Goal: Information Seeking & Learning: Learn about a topic

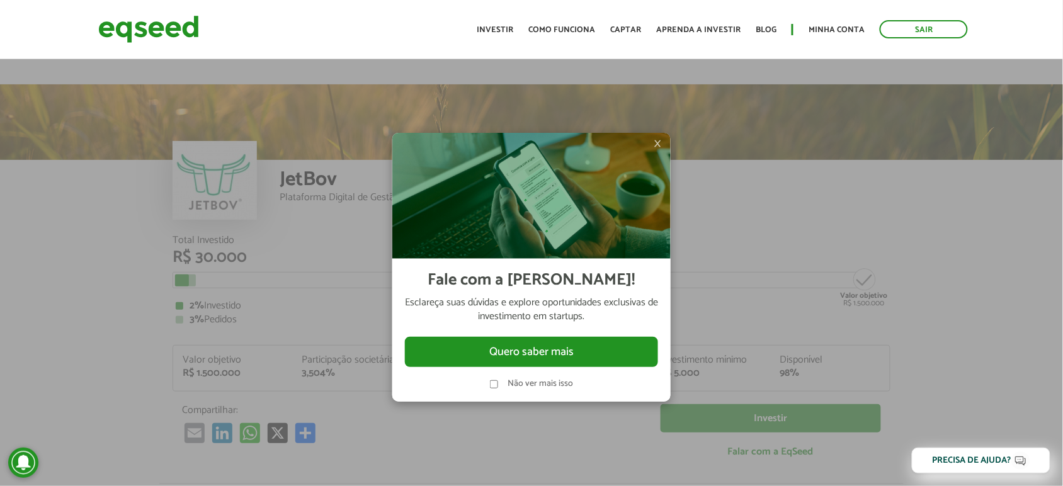
click at [658, 142] on span "×" at bounding box center [658, 143] width 8 height 15
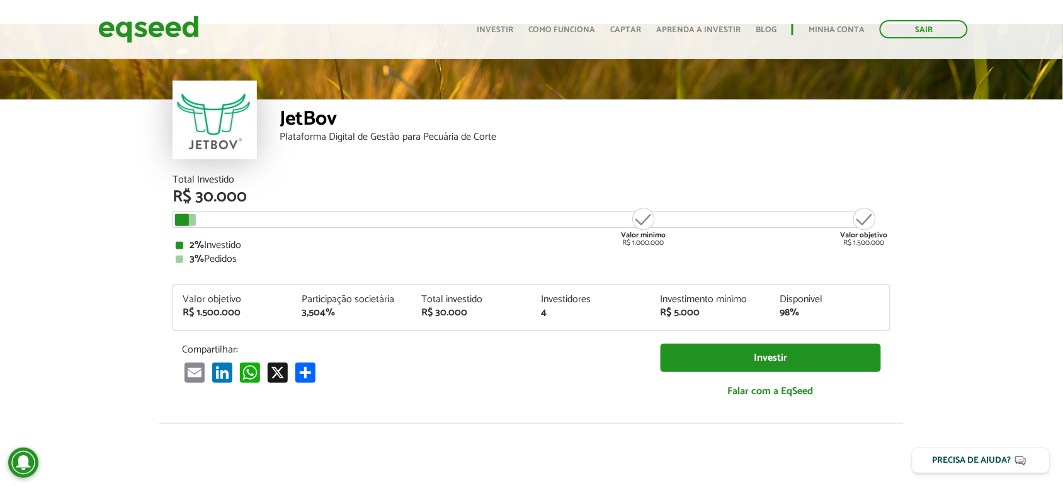
scroll to position [7, 0]
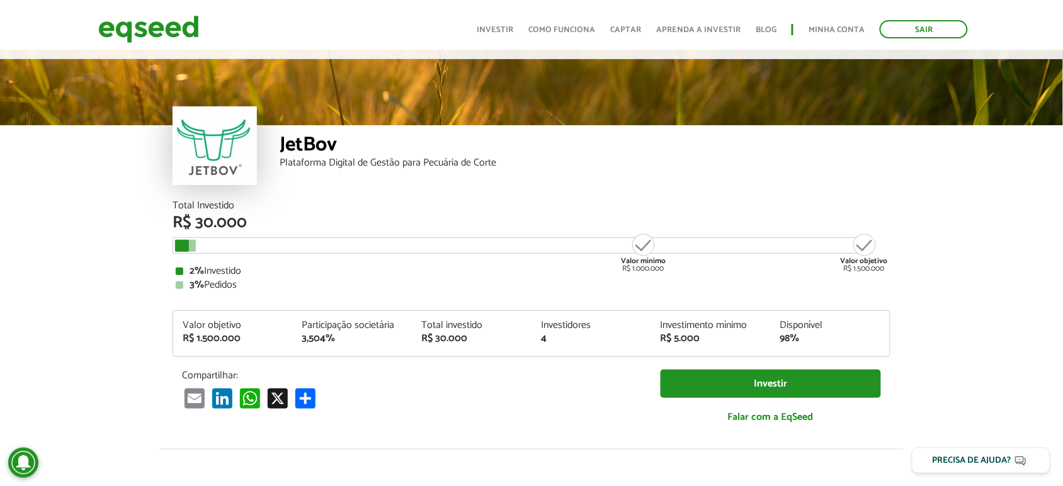
click at [189, 240] on div at bounding box center [182, 246] width 14 height 12
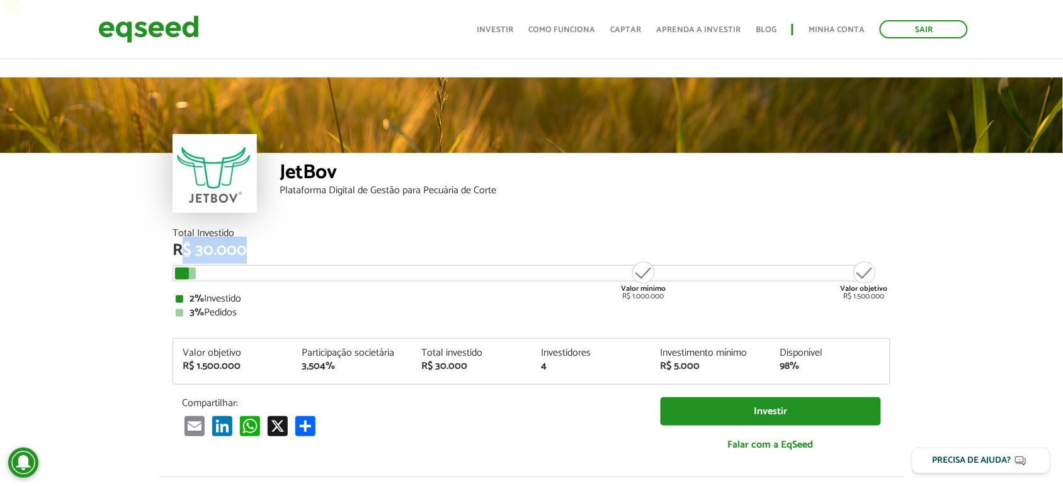
drag, startPoint x: 185, startPoint y: 233, endPoint x: 202, endPoint y: 236, distance: 17.3
click at [202, 236] on div "Total Investido R$ 30.000 Valor mínimo R$ 1.000.000 Valor objetivo R$ 1.500.000…" at bounding box center [532, 273] width 718 height 89
click at [153, 265] on article "JetBov Plataforma Digital de Gestão para Pecuária de Corte Total Investido R$ 3…" at bounding box center [531, 491] width 1063 height 829
drag, startPoint x: 167, startPoint y: 224, endPoint x: 257, endPoint y: 212, distance: 90.9
click at [257, 229] on div "Total Investido R$ 30.000 Valor mínimo R$ 1.000.000 Valor objetivo R$ 1.500.000…" at bounding box center [531, 353] width 737 height 248
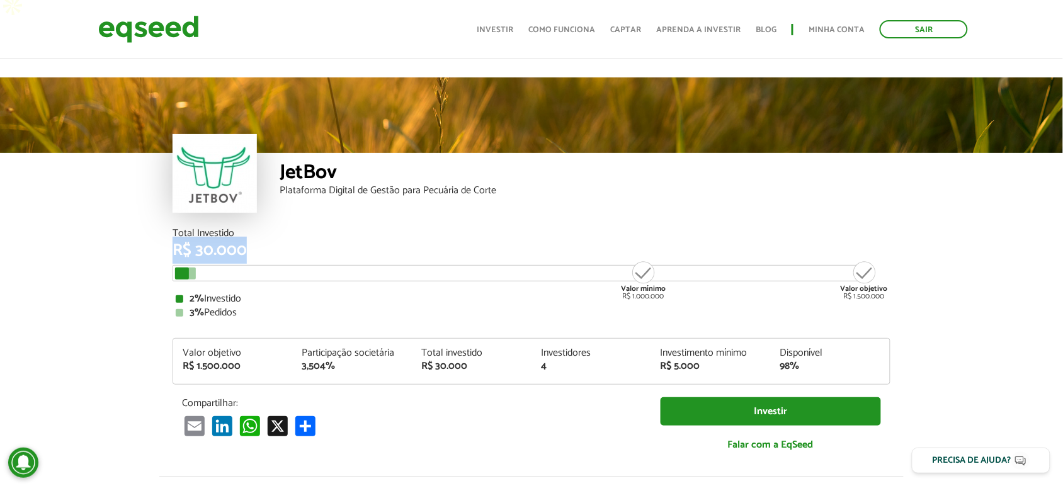
click at [257, 229] on div "Total Investido R$ 30.000" at bounding box center [532, 244] width 718 height 30
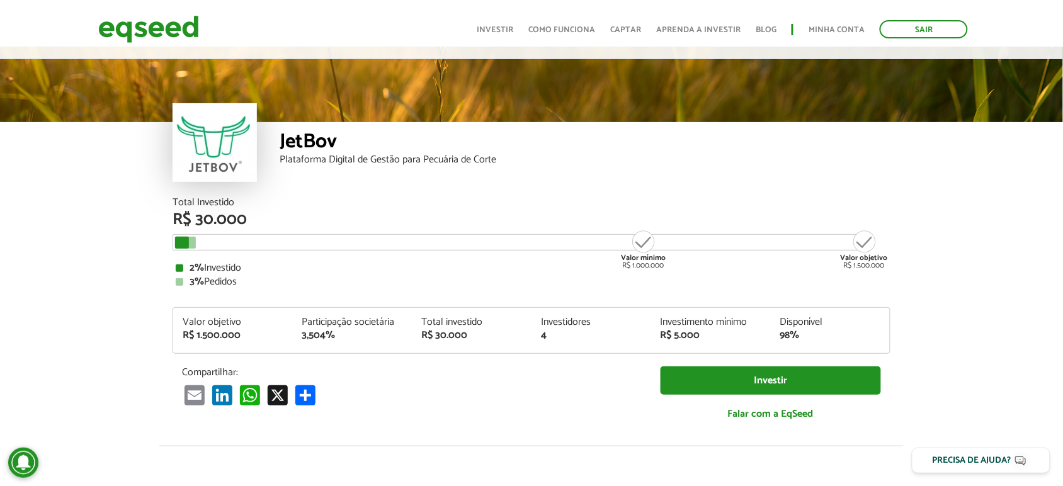
scroll to position [0, 0]
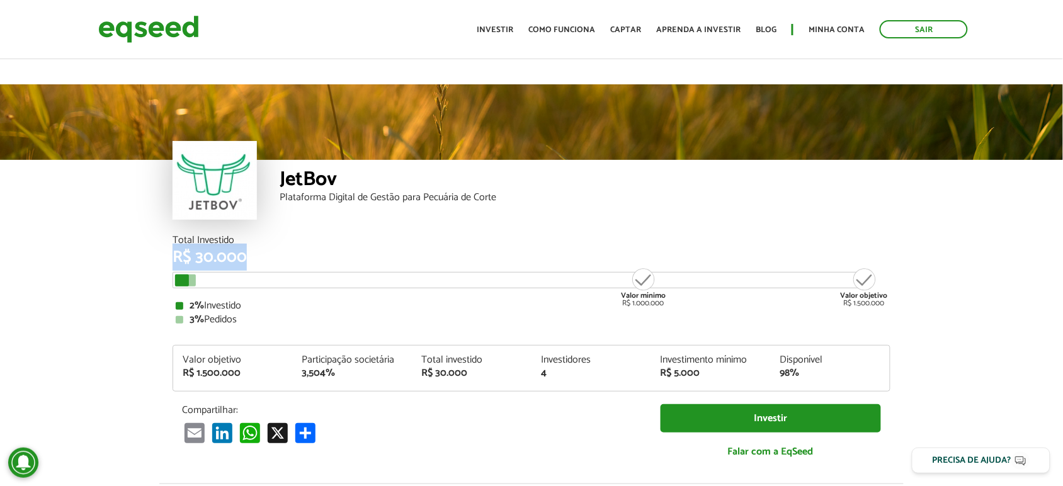
drag, startPoint x: 169, startPoint y: 232, endPoint x: 266, endPoint y: 234, distance: 97.0
click at [266, 236] on div "Total Investido R$ 30.000 Valor mínimo R$ 1.000.000 Valor objetivo R$ 1.500.000…" at bounding box center [531, 360] width 737 height 248
click at [268, 249] on div "R$ 30.000" at bounding box center [532, 257] width 718 height 16
drag, startPoint x: 289, startPoint y: 156, endPoint x: 420, endPoint y: 156, distance: 131.7
click at [420, 169] on div "JetBov" at bounding box center [585, 180] width 611 height 23
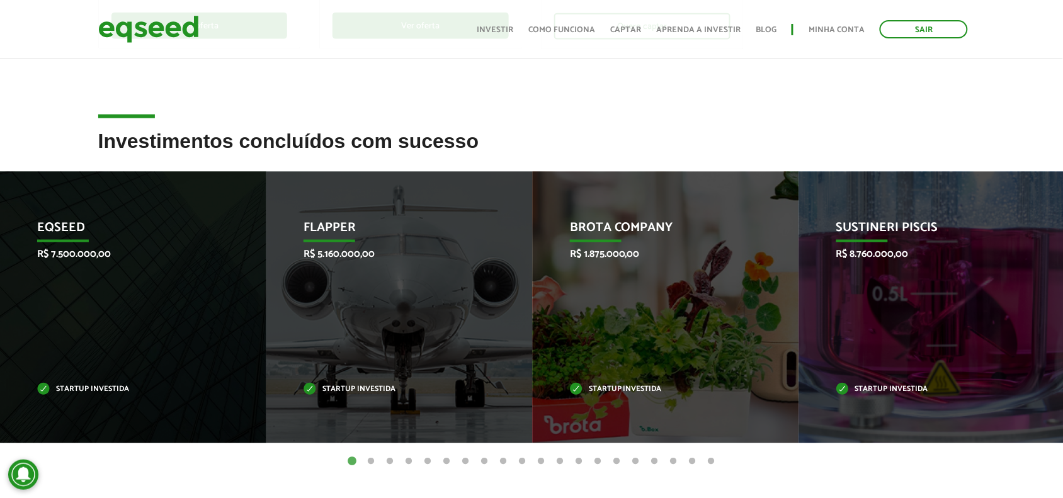
scroll to position [551, 0]
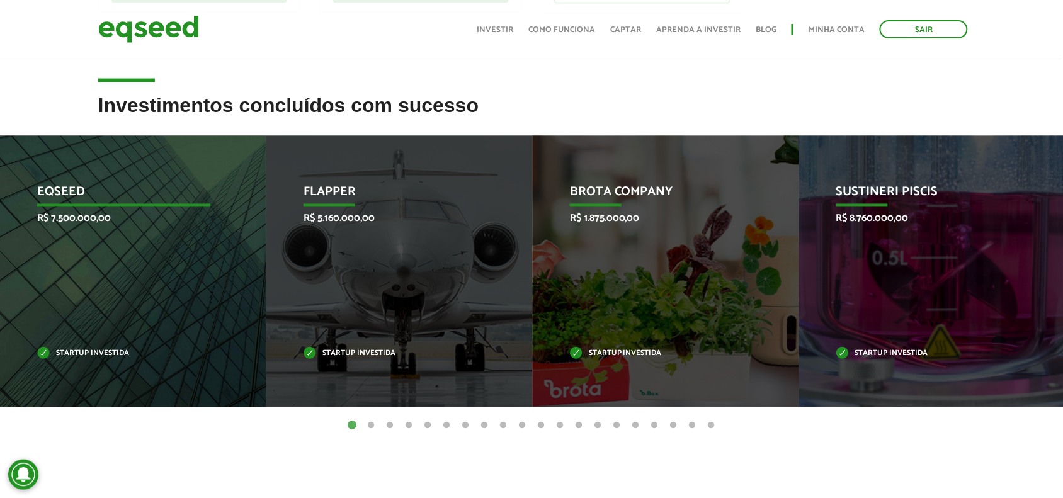
click at [105, 261] on div "EqSeed R$ 7.500.000,00 Startup investida" at bounding box center [124, 271] width 248 height 271
click at [89, 213] on p "R$ 7.500.000,00" at bounding box center [123, 219] width 173 height 12
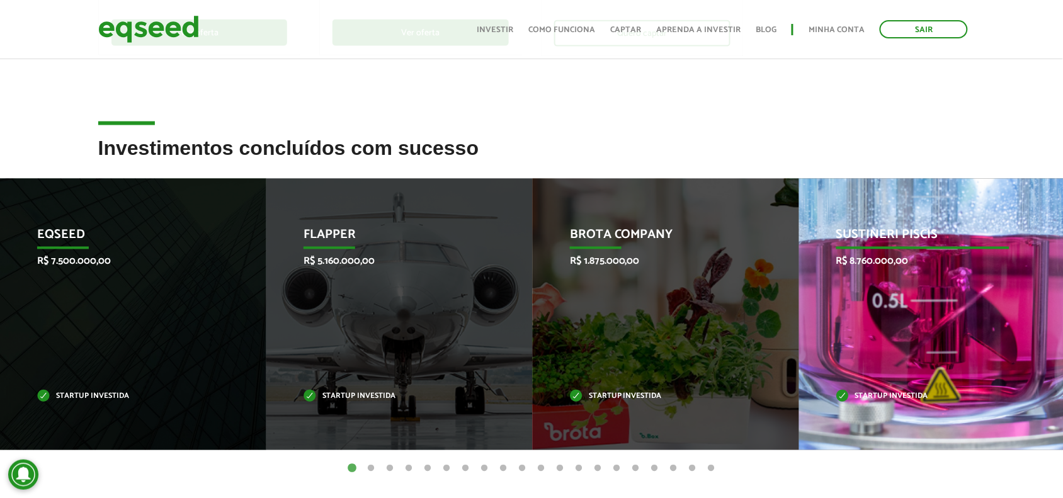
scroll to position [472, 0]
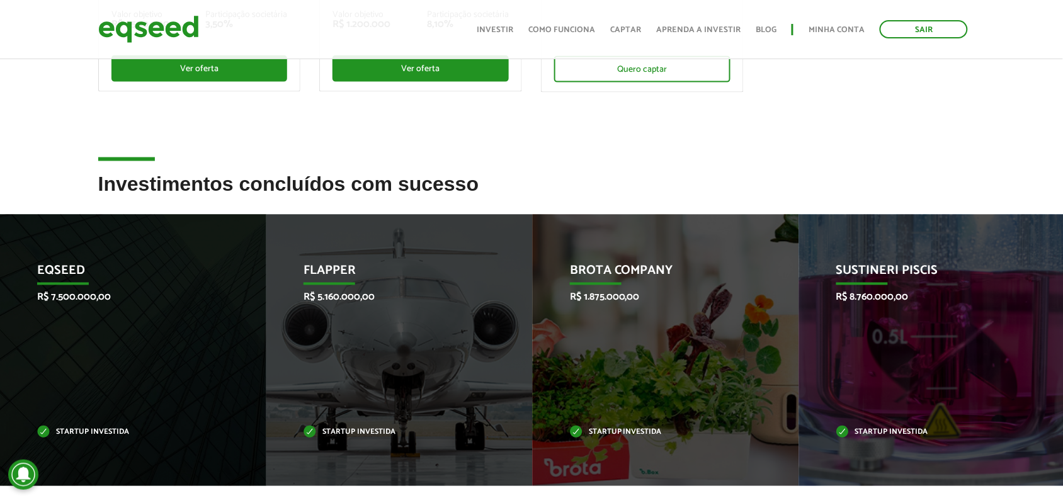
drag, startPoint x: 990, startPoint y: 285, endPoint x: 1317, endPoint y: 299, distance: 327.3
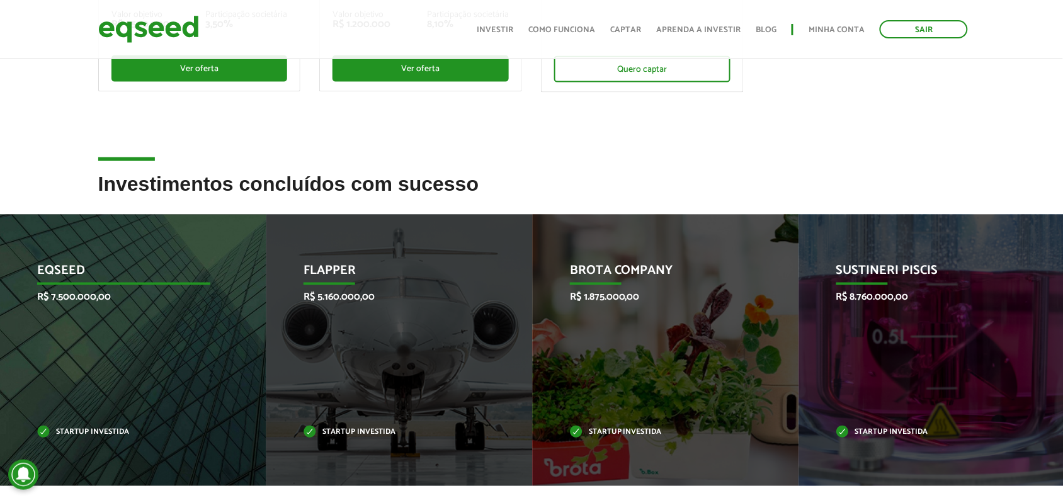
click at [73, 264] on p "EqSeed" at bounding box center [123, 274] width 173 height 21
click at [83, 430] on p "Startup investida" at bounding box center [123, 433] width 173 height 7
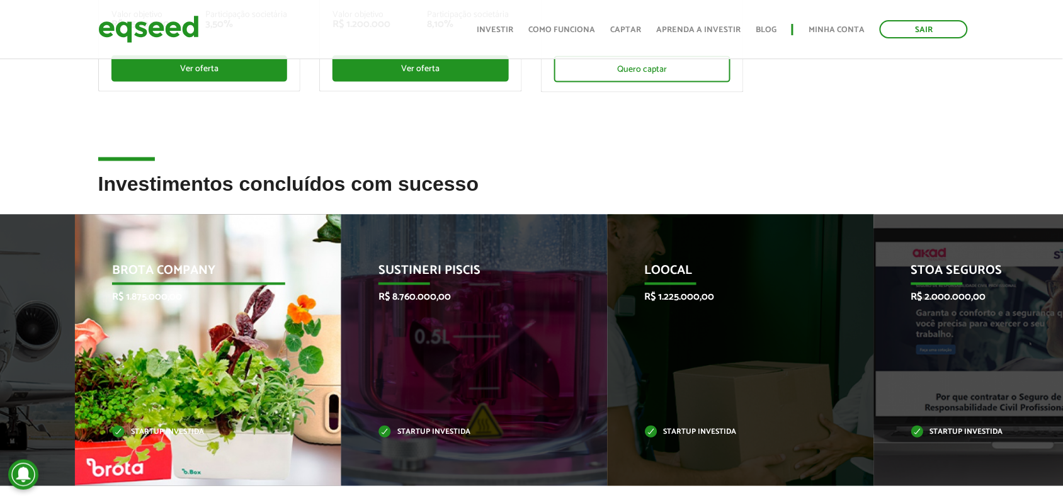
drag, startPoint x: 629, startPoint y: 283, endPoint x: 171, endPoint y: 307, distance: 458.6
click at [171, 307] on div "Brota Company R$ 1.875.000,00 Startup investida" at bounding box center [199, 350] width 248 height 271
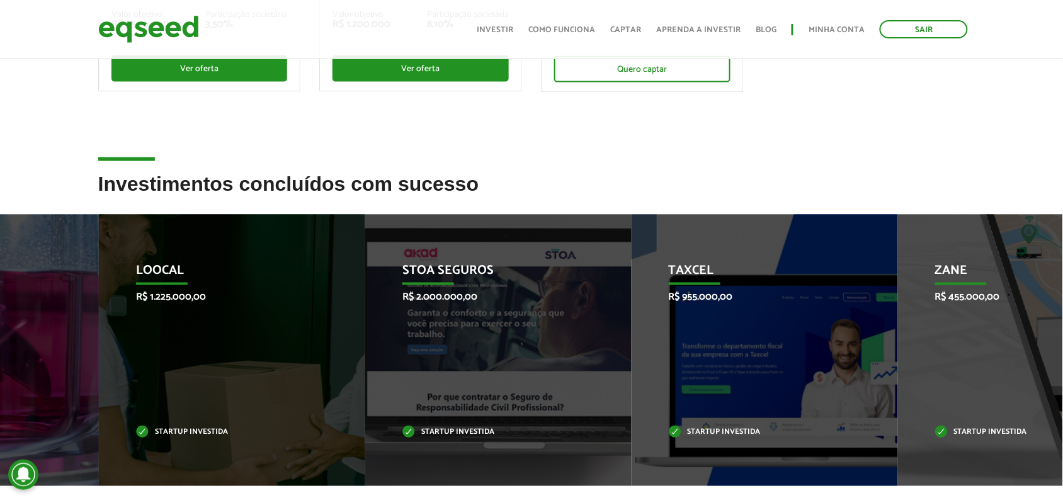
drag, startPoint x: 306, startPoint y: 291, endPoint x: 1683, endPoint y: 281, distance: 1377.1
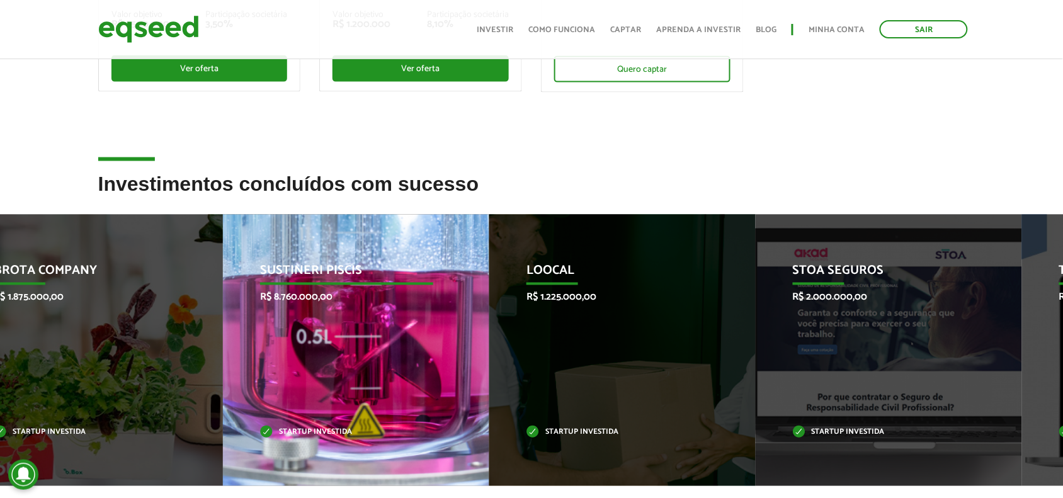
drag, startPoint x: 811, startPoint y: 310, endPoint x: 163, endPoint y: 321, distance: 648.9
click at [223, 323] on div "Sustineri Piscis R$ 8.760.000,00 Startup investida" at bounding box center [347, 350] width 248 height 271
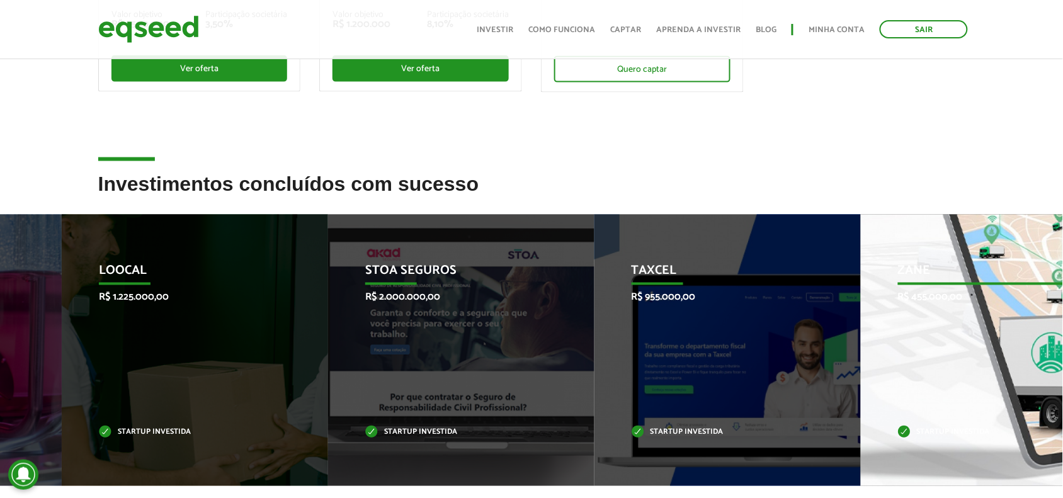
drag, startPoint x: 811, startPoint y: 297, endPoint x: 886, endPoint y: 287, distance: 75.7
click at [884, 288] on div "Zane R$ 455.000,00 Startup investida" at bounding box center [985, 350] width 248 height 271
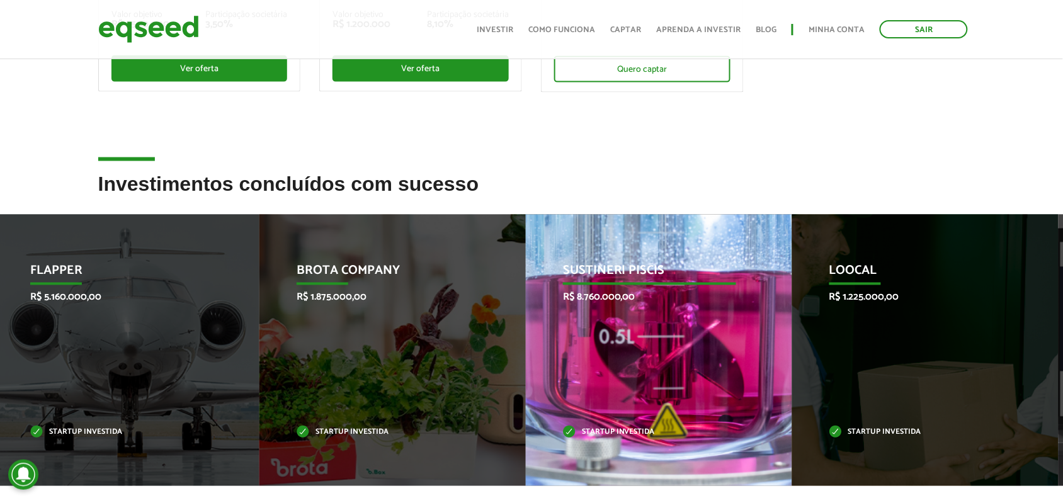
drag, startPoint x: 166, startPoint y: 323, endPoint x: 829, endPoint y: 331, distance: 663.4
click at [945, 323] on div "Loocal R$ 1.225.000,00 Startup investida" at bounding box center [916, 350] width 248 height 271
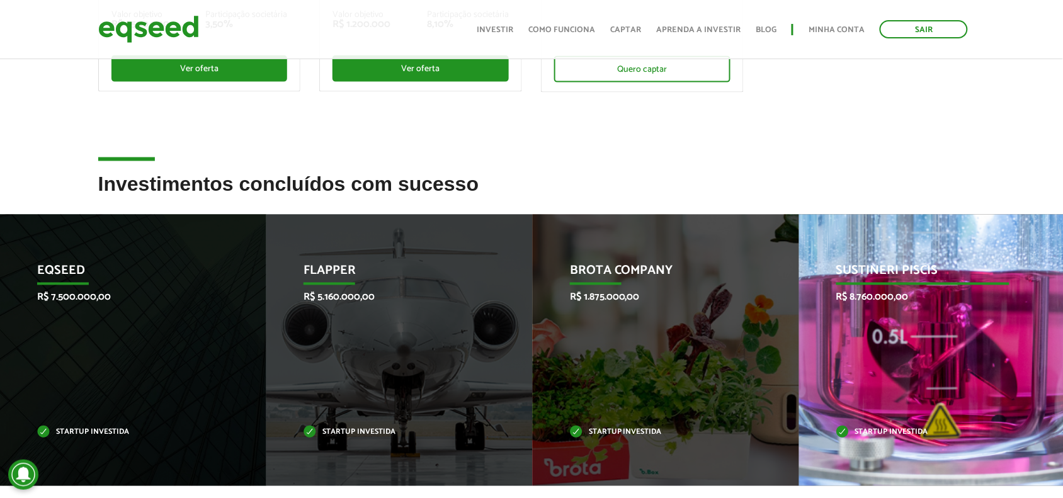
click at [877, 292] on p "R$ 8.760.000,00" at bounding box center [923, 298] width 173 height 12
drag, startPoint x: 911, startPoint y: 293, endPoint x: 830, endPoint y: 309, distance: 82.9
click at [855, 315] on div "Sustineri Piscis R$ 8.760.000,00 Startup investida" at bounding box center [923, 350] width 248 height 271
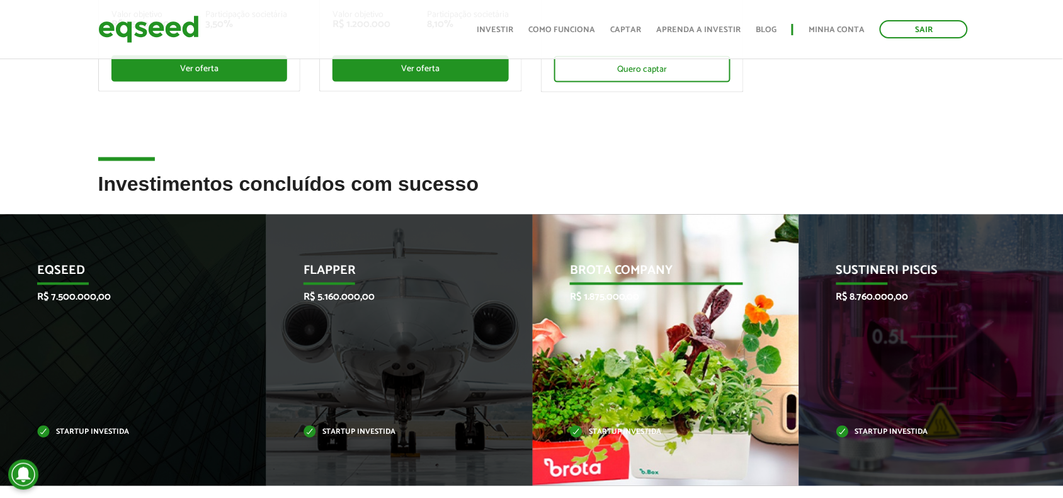
click at [607, 347] on div "Brota Company R$ 1.875.000,00 Startup investida" at bounding box center [657, 350] width 248 height 271
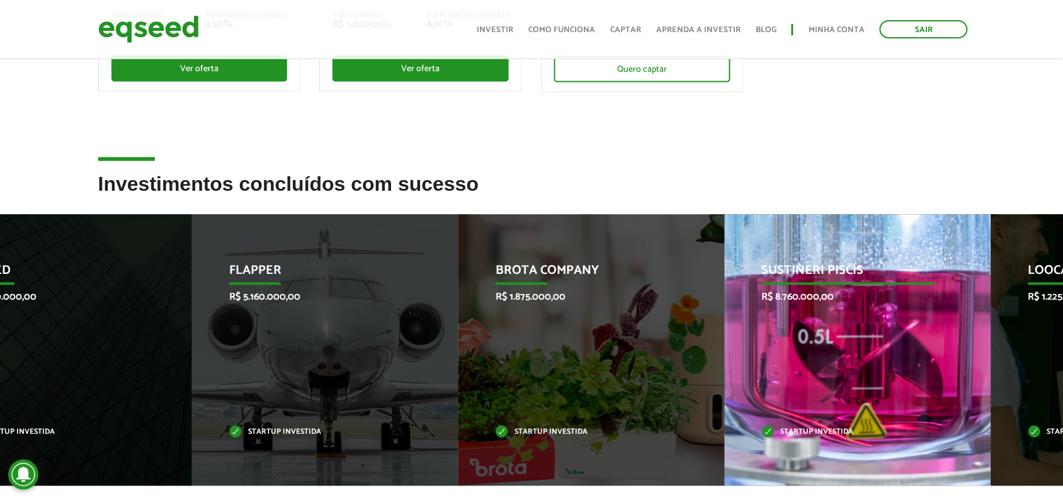
drag, startPoint x: 891, startPoint y: 361, endPoint x: 152, endPoint y: 367, distance: 739.6
click at [725, 367] on div "Sustineri Piscis R$ 8.760.000,00 Startup investida" at bounding box center [849, 350] width 248 height 271
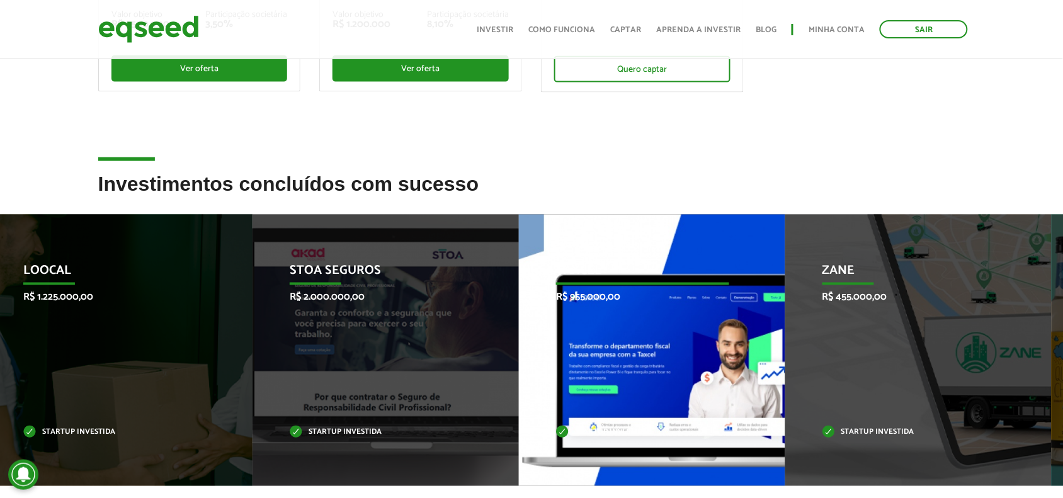
drag, startPoint x: 805, startPoint y: 321, endPoint x: 118, endPoint y: 296, distance: 687.7
click at [786, 334] on div "Zane R$ 455.000,00 Startup investida" at bounding box center [910, 350] width 248 height 271
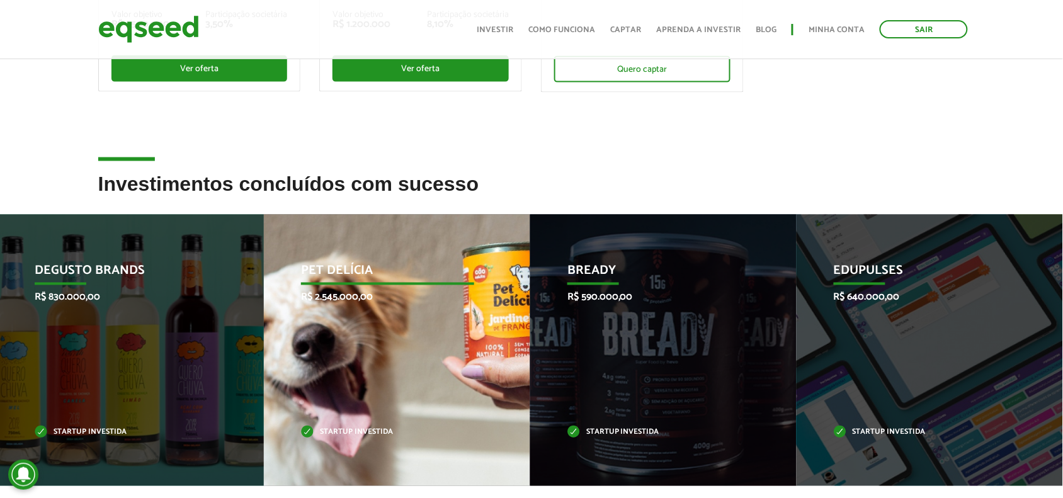
drag, startPoint x: 1008, startPoint y: 298, endPoint x: 460, endPoint y: 360, distance: 550.9
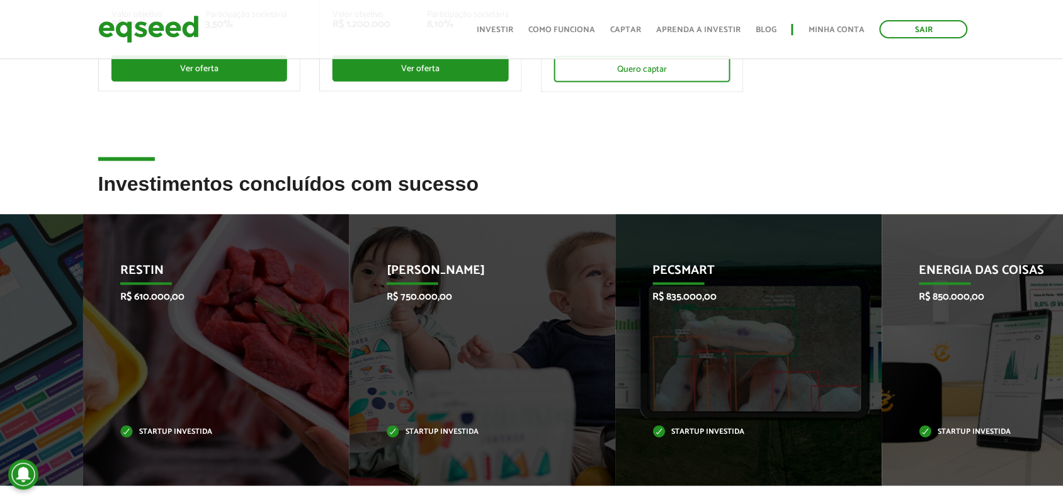
drag, startPoint x: 1060, startPoint y: 316, endPoint x: 77, endPoint y: 307, distance: 982.7
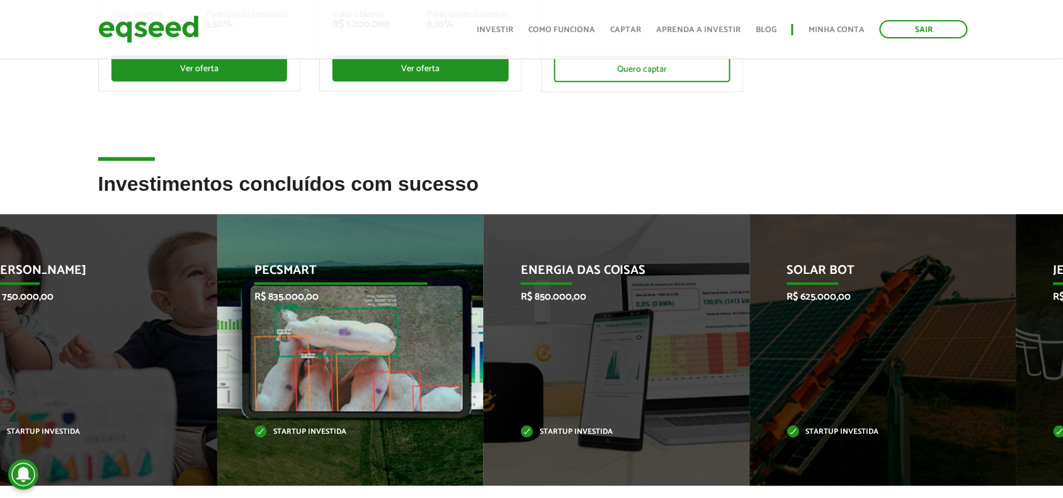
drag, startPoint x: 588, startPoint y: 290, endPoint x: 0, endPoint y: 249, distance: 589.1
click at [217, 254] on div "Pecsmart R$ 835.000,00 Startup investida" at bounding box center [341, 350] width 248 height 271
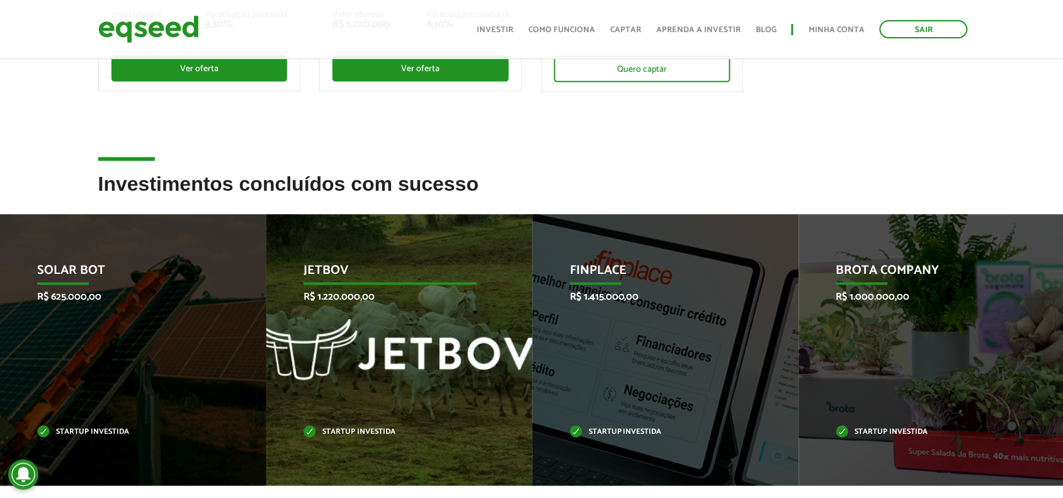
click at [309, 264] on p "JetBov" at bounding box center [390, 274] width 173 height 21
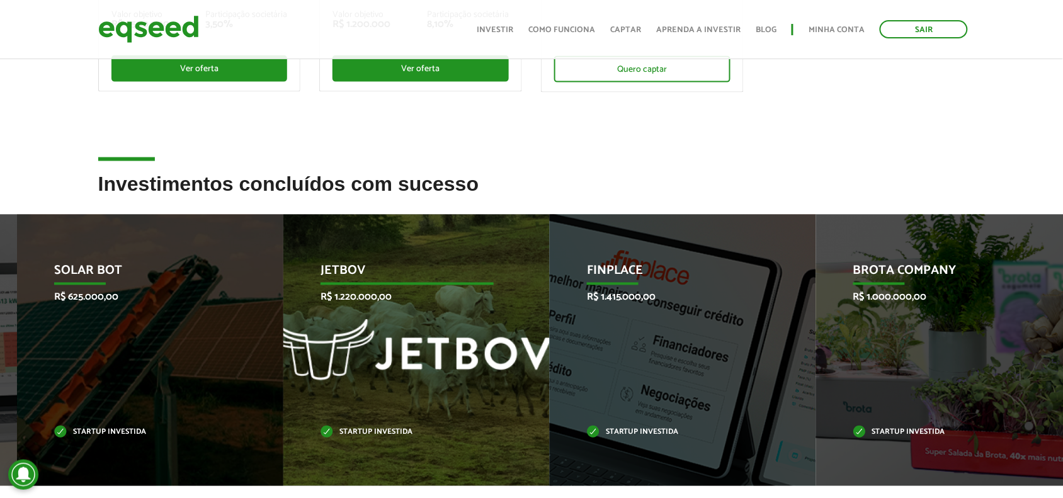
drag, startPoint x: 324, startPoint y: 260, endPoint x: 435, endPoint y: 262, distance: 110.9
click at [435, 262] on div "JetBov R$ 1.220.000,00 Startup investida" at bounding box center [407, 350] width 248 height 271
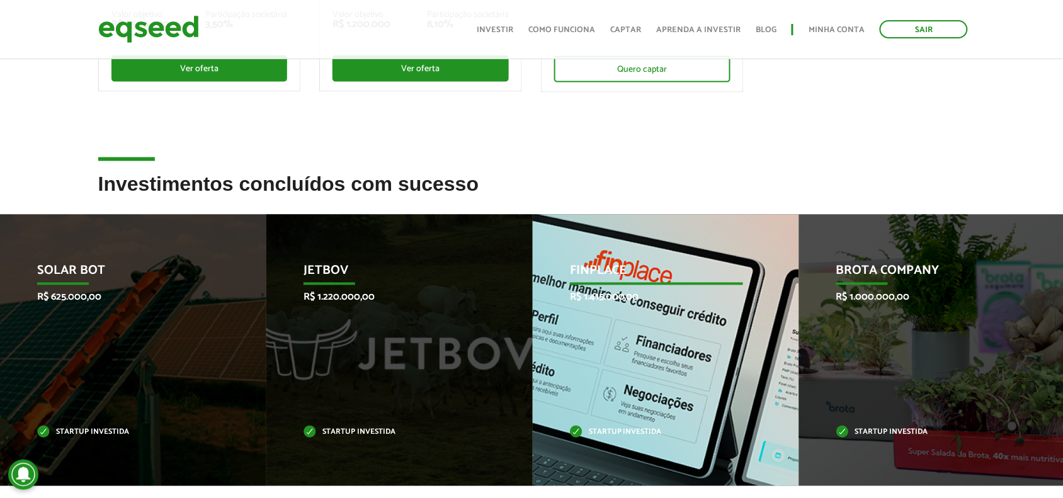
drag, startPoint x: 277, startPoint y: 282, endPoint x: 695, endPoint y: 307, distance: 418.4
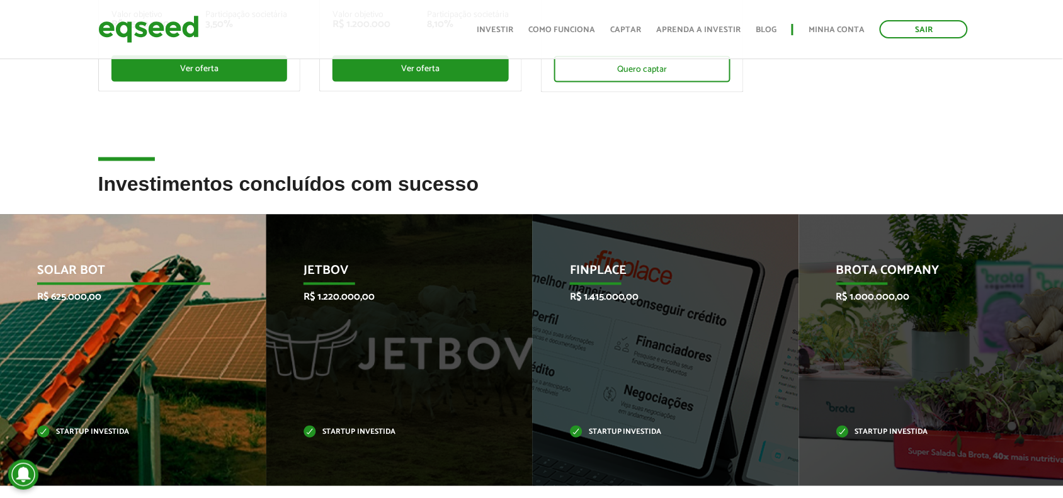
drag, startPoint x: 944, startPoint y: 293, endPoint x: 0, endPoint y: 235, distance: 945.4
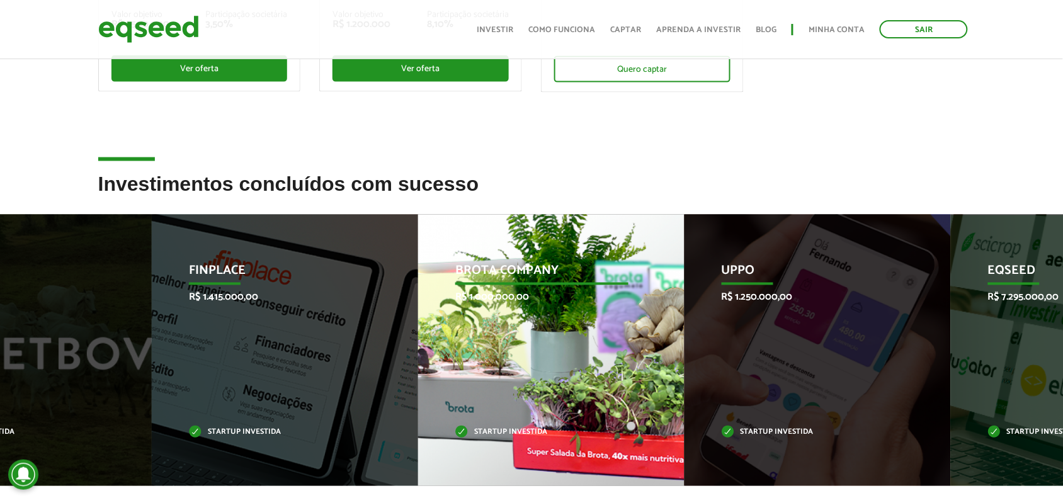
drag, startPoint x: 1009, startPoint y: 333, endPoint x: 74, endPoint y: 268, distance: 937.0
click at [418, 278] on div "Brota Company R$ 1.000.000,00 Startup investida" at bounding box center [542, 350] width 248 height 271
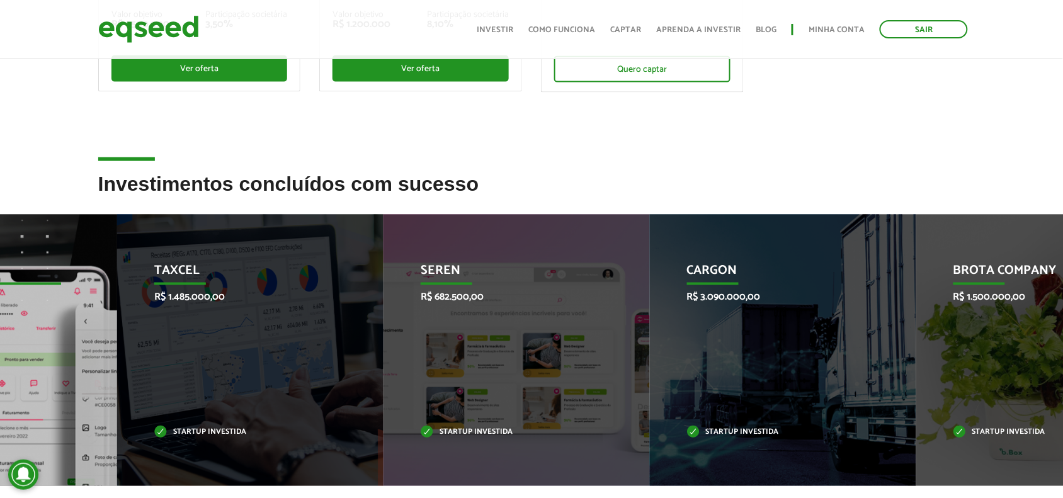
drag, startPoint x: 682, startPoint y: 281, endPoint x: 0, endPoint y: 213, distance: 685.6
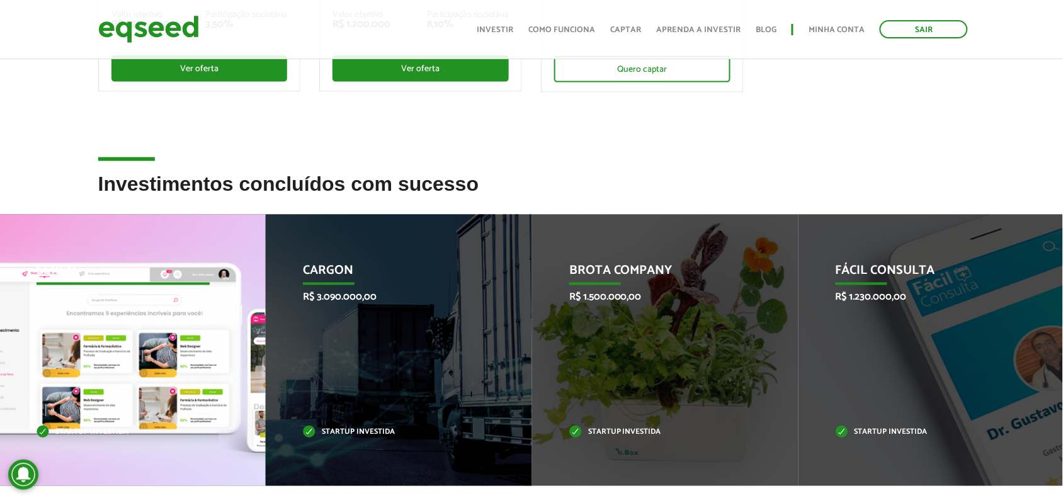
drag, startPoint x: 755, startPoint y: 272, endPoint x: 52, endPoint y: 290, distance: 703.2
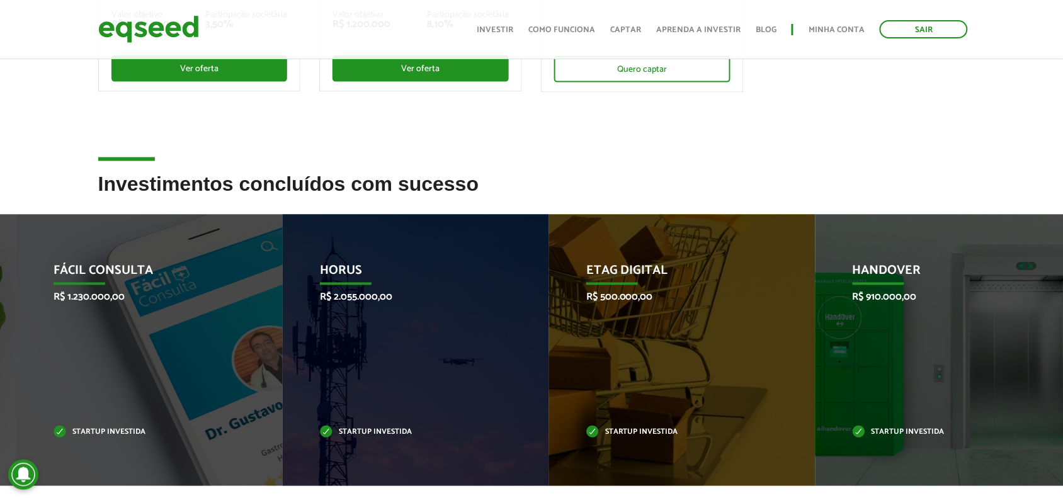
drag, startPoint x: 783, startPoint y: 382, endPoint x: 0, endPoint y: 226, distance: 798.6
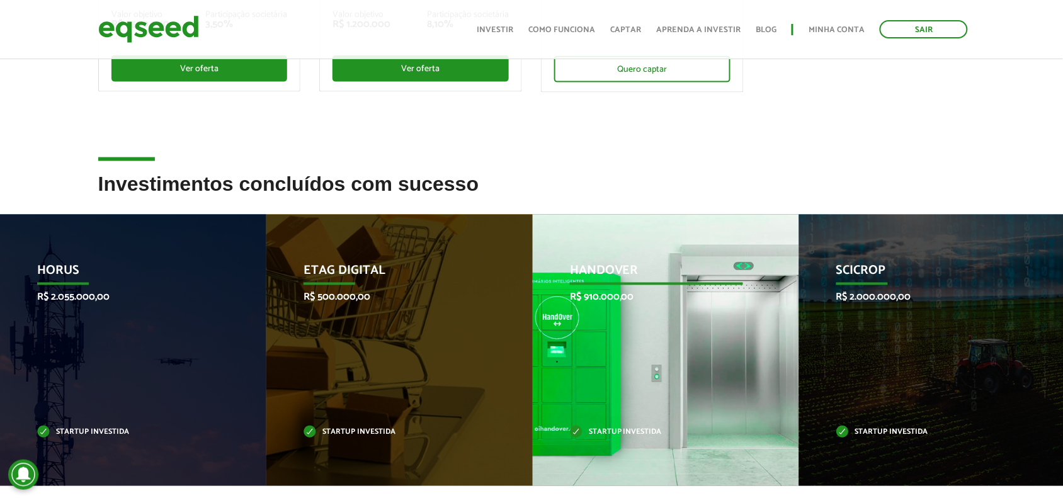
drag, startPoint x: 758, startPoint y: 316, endPoint x: 8, endPoint y: 214, distance: 756.4
click at [533, 224] on div "HandOver R$ 910.000,00 Startup investida" at bounding box center [657, 350] width 248 height 271
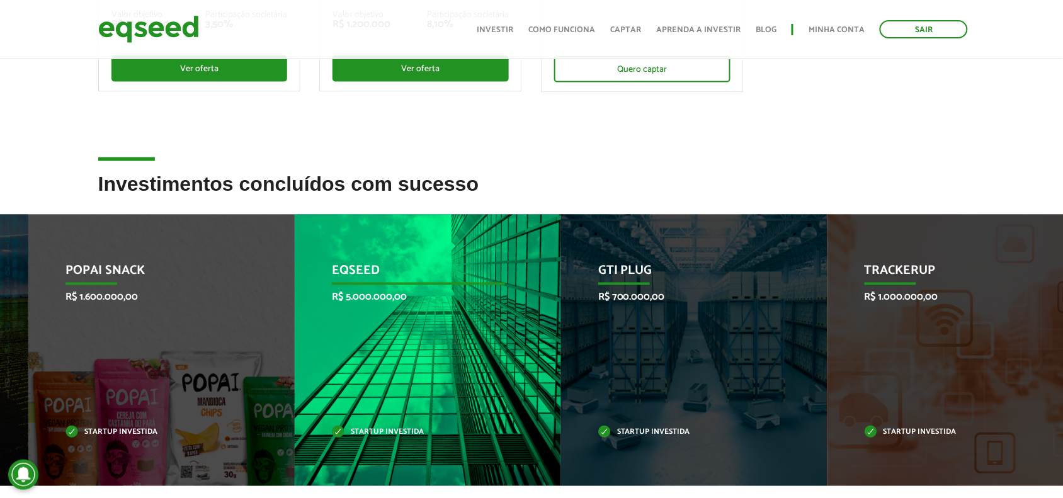
drag, startPoint x: 328, startPoint y: 237, endPoint x: 207, endPoint y: 196, distance: 127.7
click at [295, 215] on div "EqSeed R$ 5.000.000,00 Startup investida" at bounding box center [419, 350] width 248 height 271
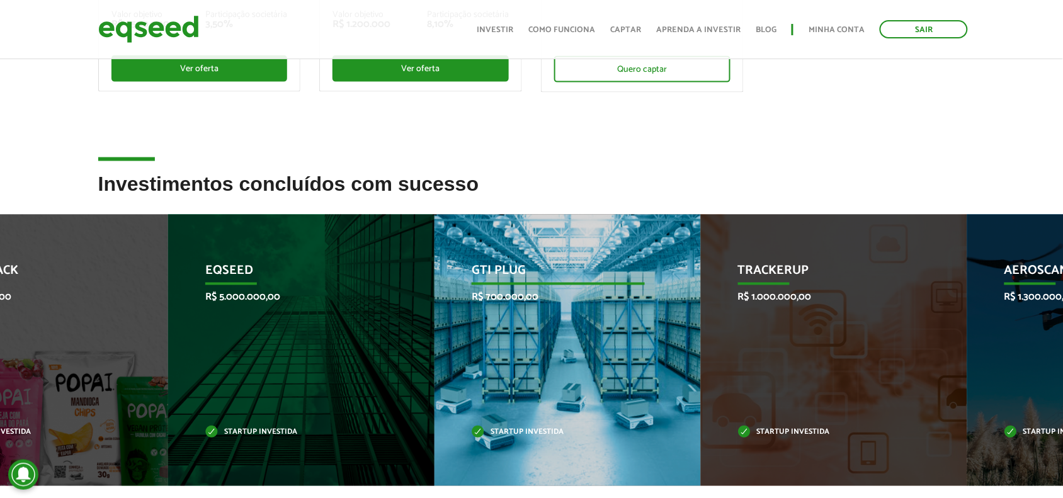
drag, startPoint x: 673, startPoint y: 287, endPoint x: 0, endPoint y: 285, distance: 672.8
click at [435, 285] on div "GTI PLUG R$ 700.000,00 Startup investida" at bounding box center [559, 350] width 248 height 271
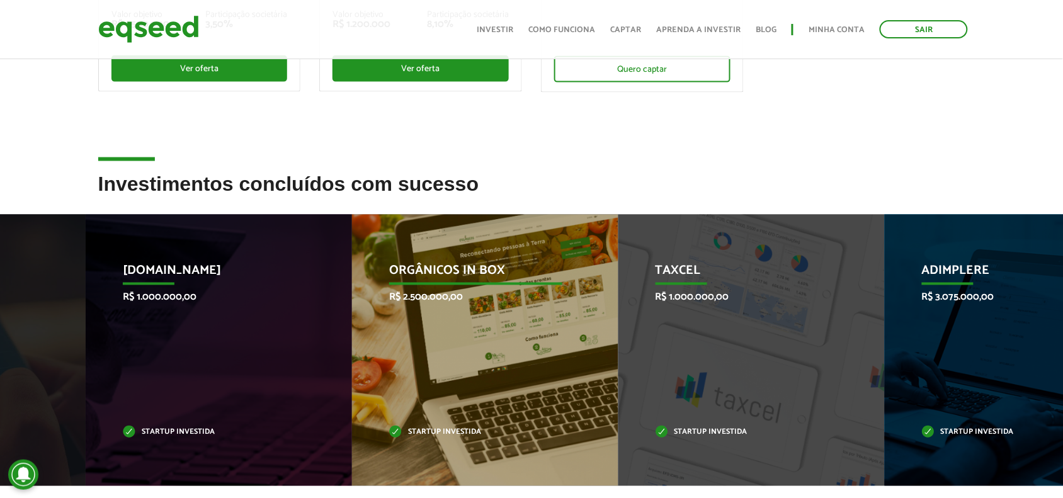
drag, startPoint x: 1002, startPoint y: 307, endPoint x: 43, endPoint y: 260, distance: 960.6
click at [352, 240] on div "Orgânicos in Box R$ 2.500.000,00 Startup investida" at bounding box center [476, 350] width 248 height 271
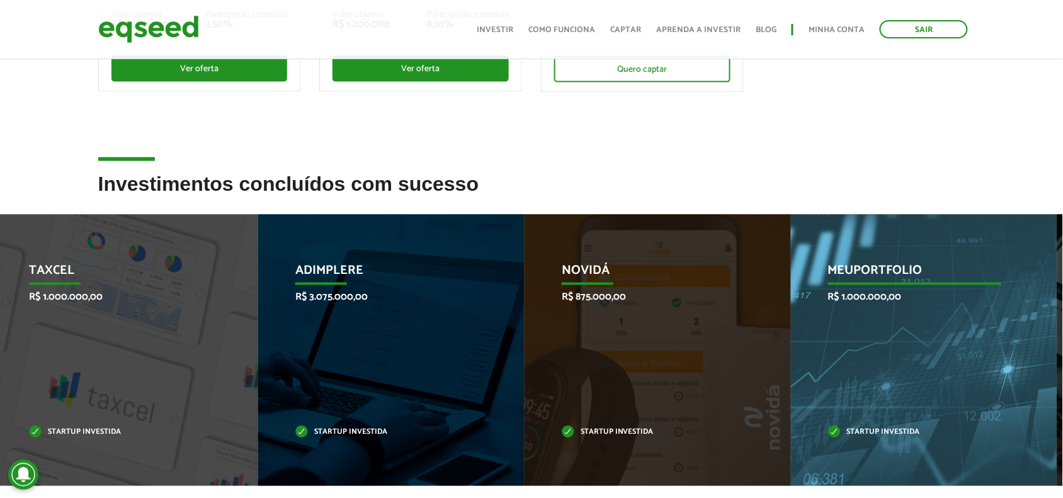
drag, startPoint x: 797, startPoint y: 355, endPoint x: 0, endPoint y: 316, distance: 797.8
click at [525, 342] on li "Novidá R$ 875.000,00 Startup investida" at bounding box center [658, 350] width 266 height 271
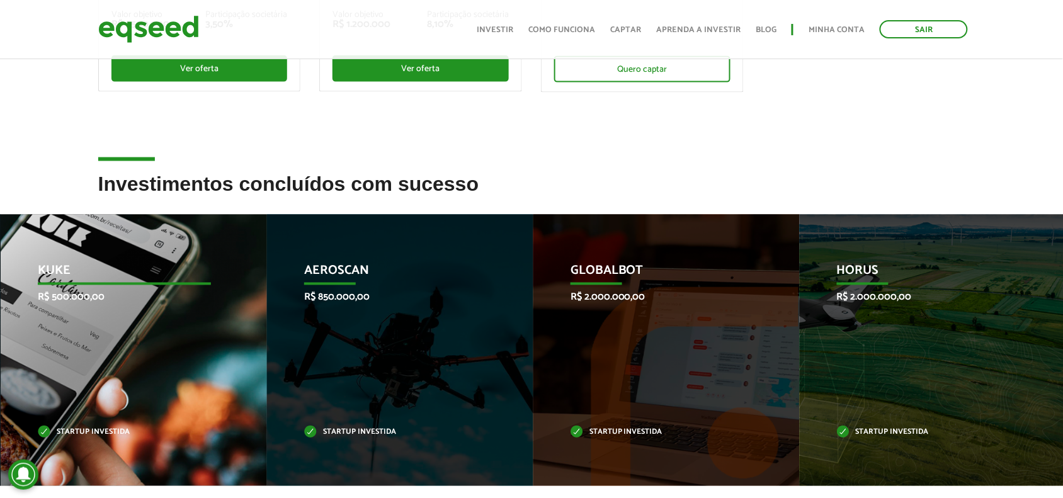
drag, startPoint x: 849, startPoint y: 328, endPoint x: 648, endPoint y: 326, distance: 201.0
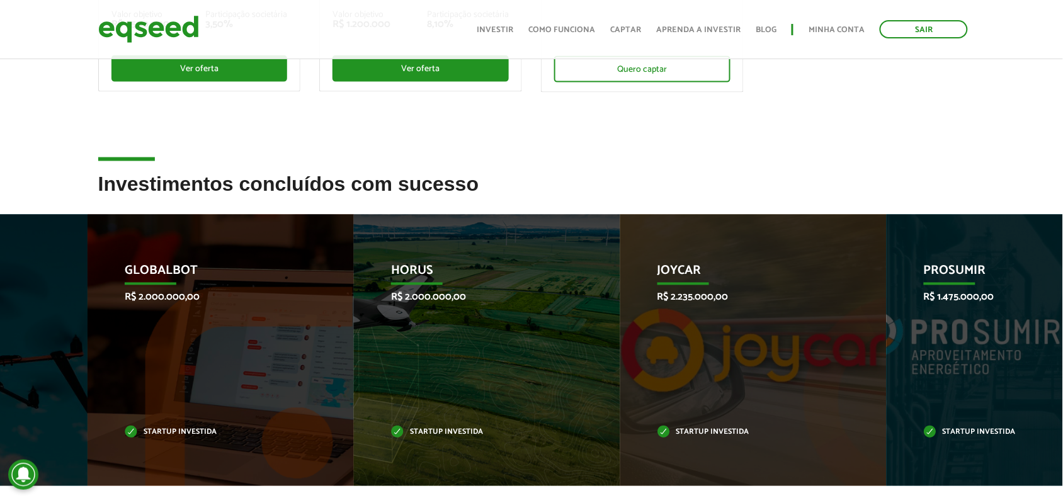
drag, startPoint x: 889, startPoint y: 326, endPoint x: 1204, endPoint y: 341, distance: 315.3
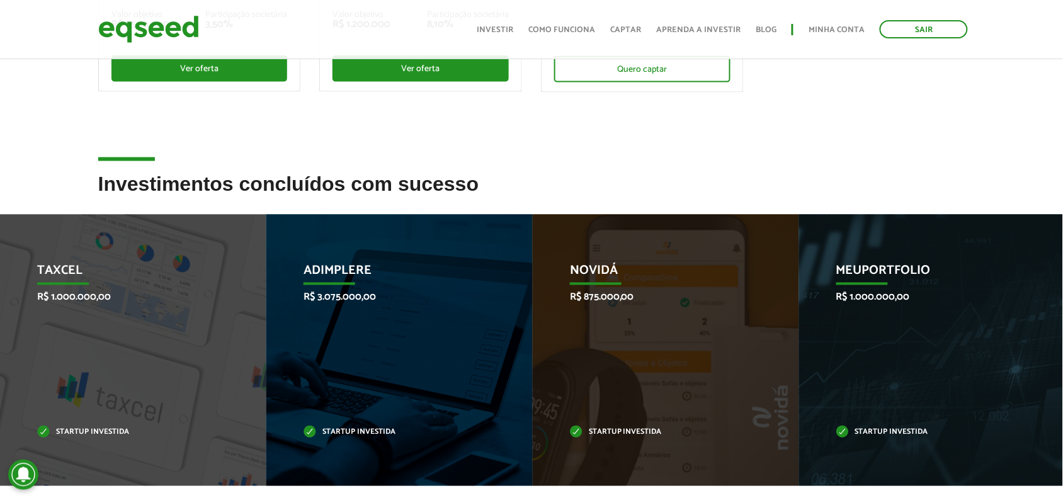
drag, startPoint x: 311, startPoint y: 300, endPoint x: 1380, endPoint y: 246, distance: 1070.4
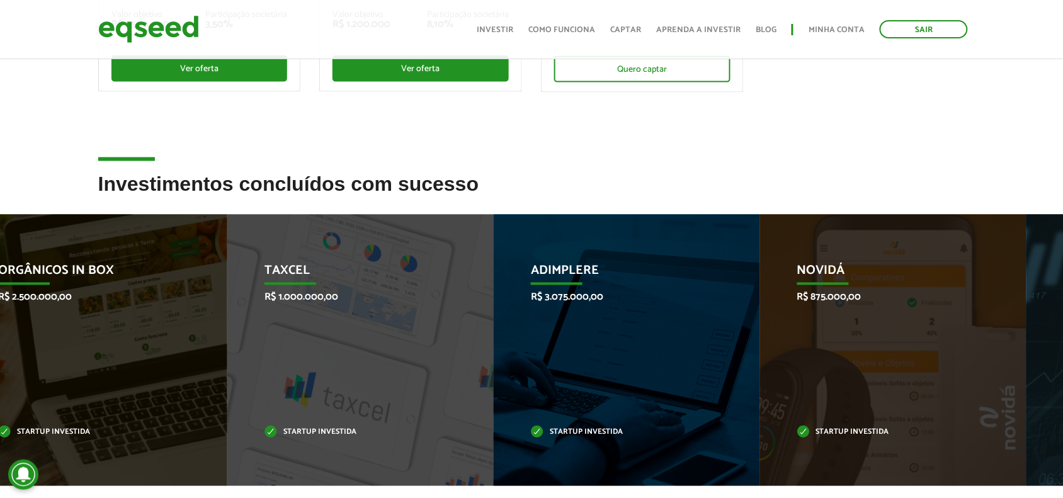
drag, startPoint x: 88, startPoint y: 275, endPoint x: 1276, endPoint y: 307, distance: 1188.5
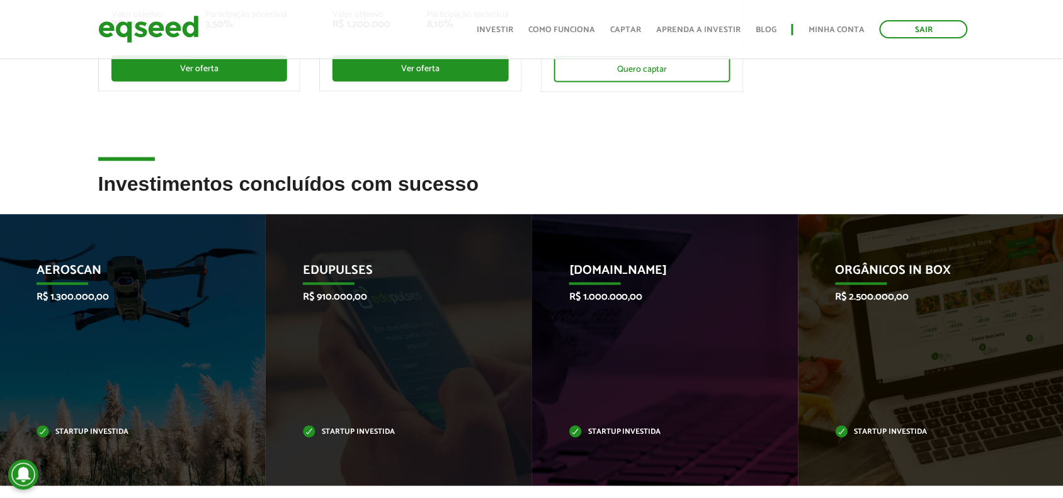
drag, startPoint x: 111, startPoint y: 282, endPoint x: 1217, endPoint y: 290, distance: 1105.6
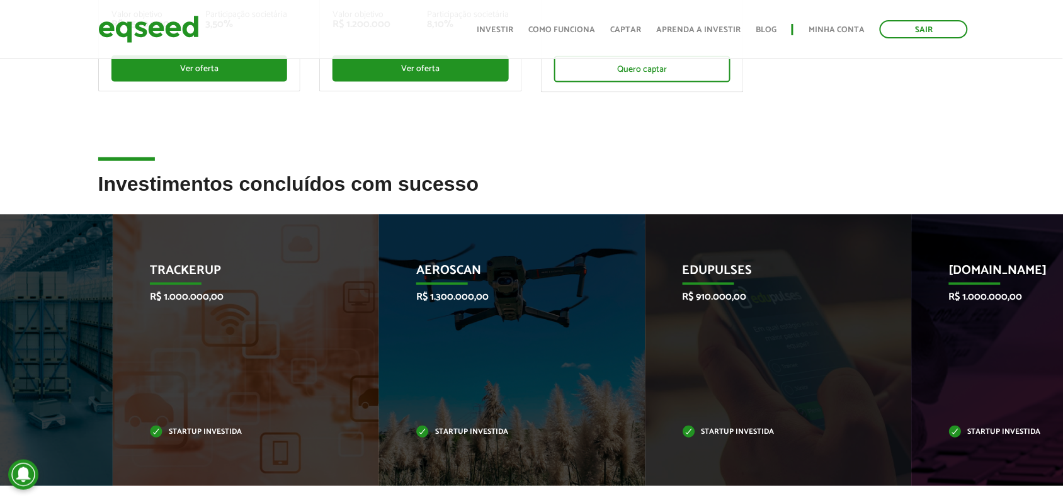
drag, startPoint x: 46, startPoint y: 334, endPoint x: 1413, endPoint y: 127, distance: 1382.6
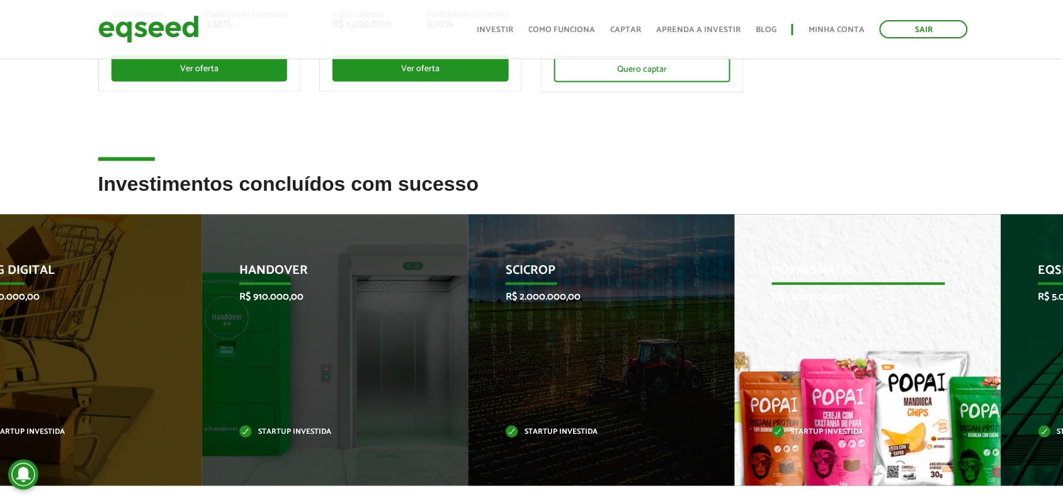
drag
click at [928, 278] on div "Popai Snack R$ 1.600.000,00 Startup investida" at bounding box center [859, 350] width 248 height 271
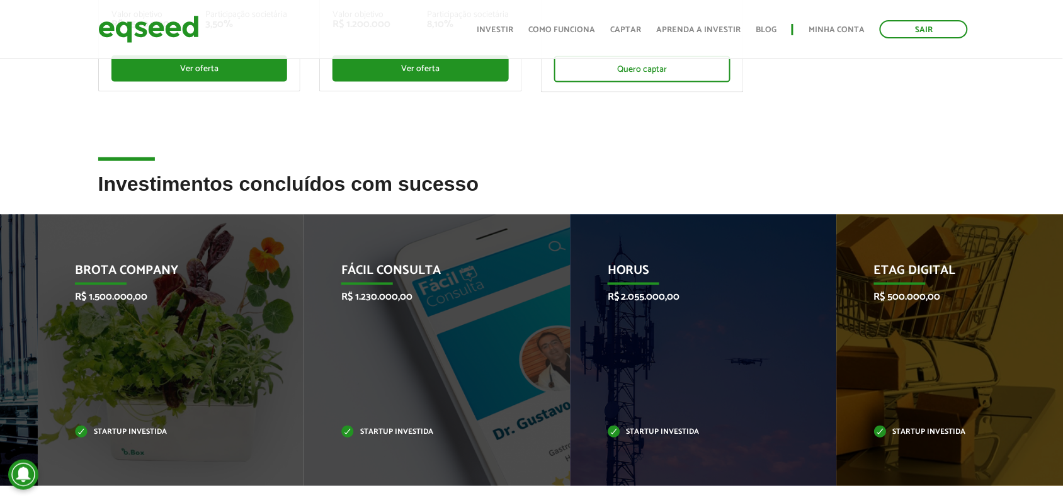
click at [818, 345] on div "HORUS R$ 2.055.000,00 Startup investida" at bounding box center [695, 350] width 248 height 271
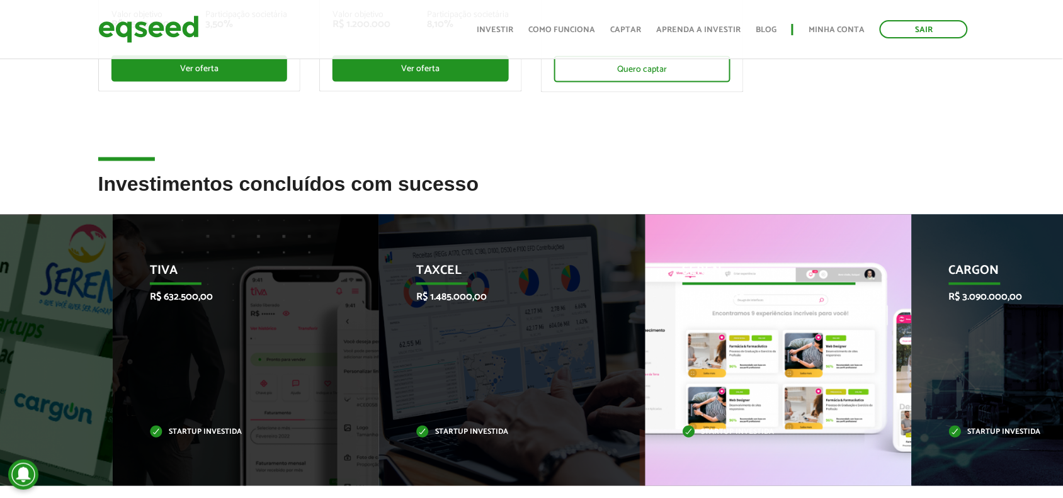
click at [893, 370] on div "Seren R$ 682.500,00 Startup investida" at bounding box center [770, 350] width 248 height 271
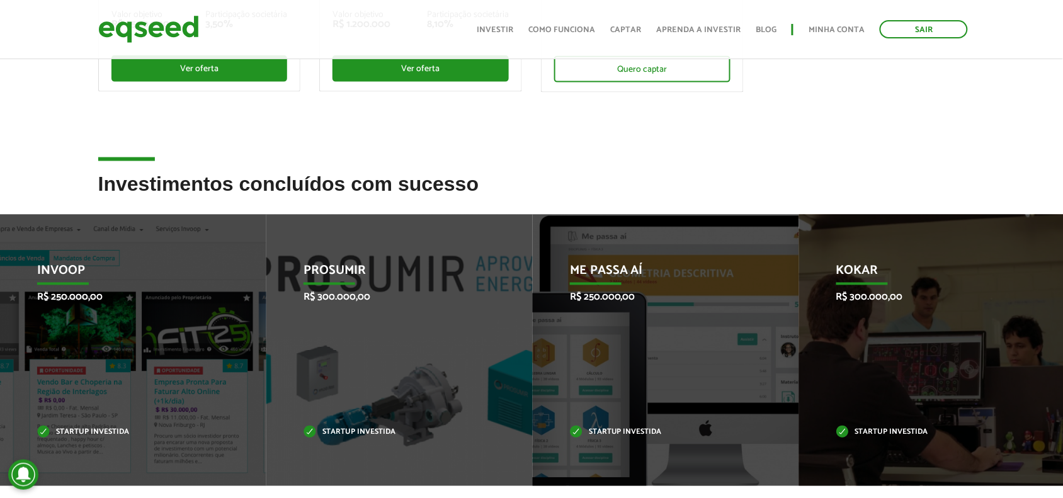
click at [248, 293] on div "Invoop R$ 250.000,00 Startup investida" at bounding box center [124, 350] width 248 height 271
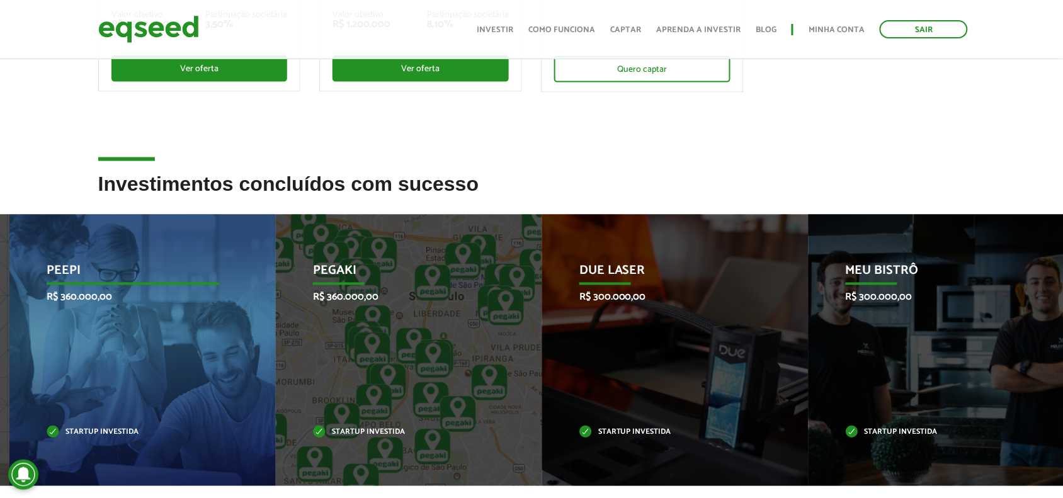
click at [257, 289] on div "Peepi R$ 360.000,00 Startup investida" at bounding box center [133, 350] width 248 height 271
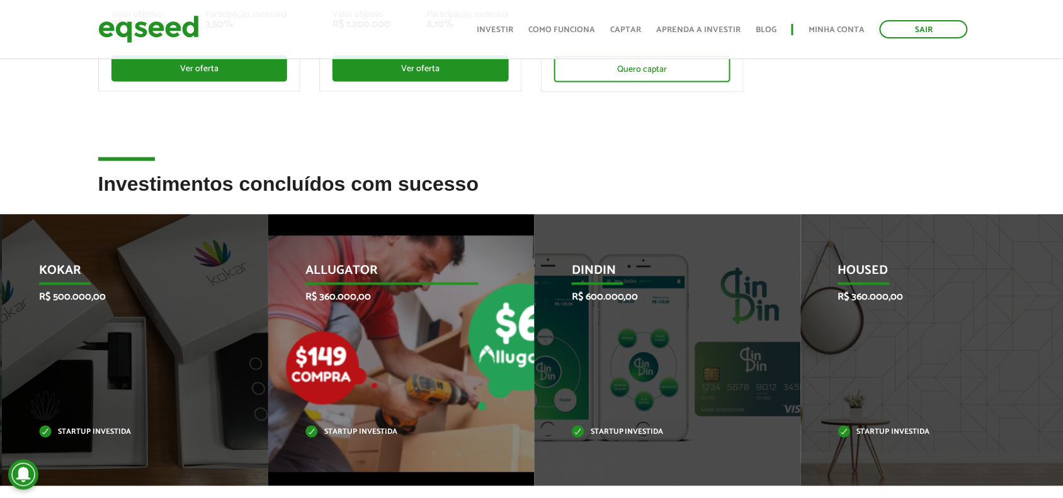
click at [249, 340] on div "Kokar R$ 500.000,00 Startup investida" at bounding box center [126, 350] width 248 height 271
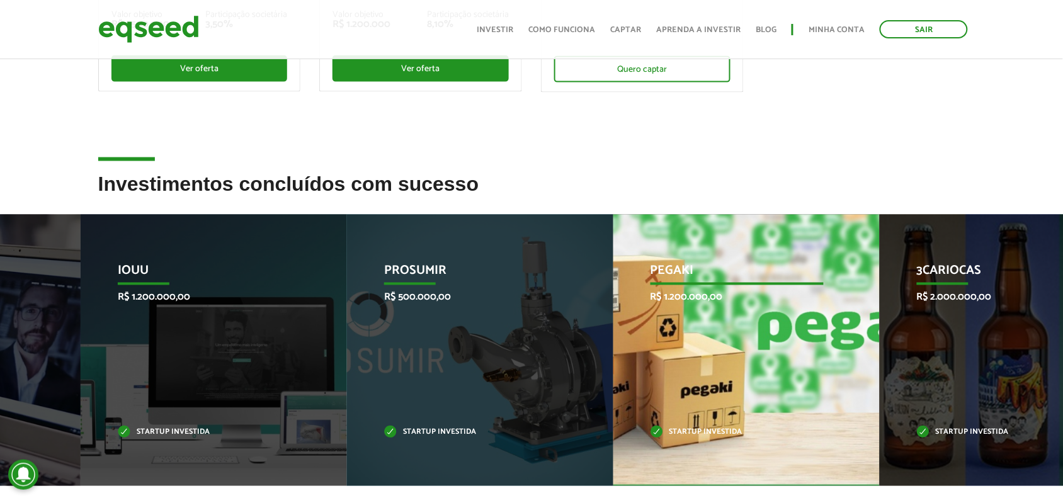
click at [803, 322] on div "Pegaki R$ 1.200.000,00 Startup investida" at bounding box center [738, 350] width 248 height 271
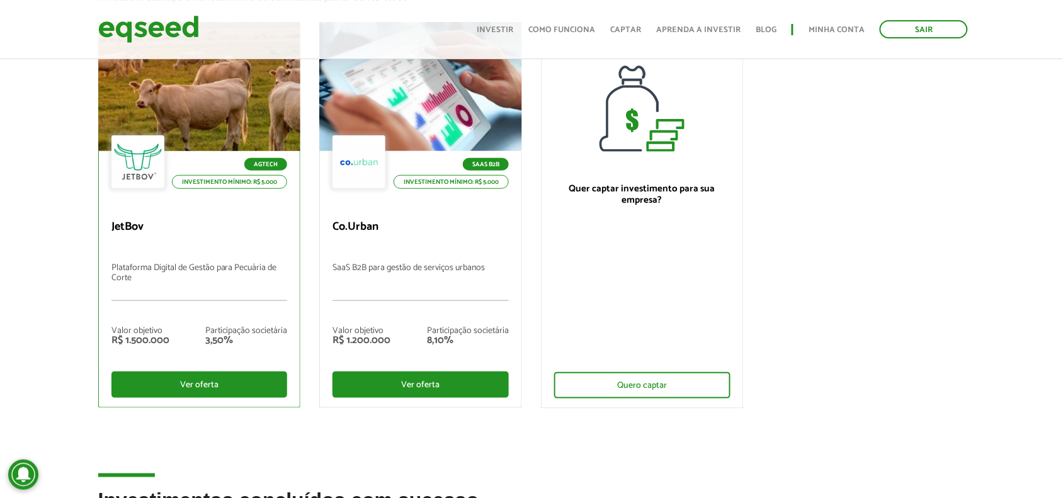
scroll to position [0, 0]
